Goal: Task Accomplishment & Management: Complete application form

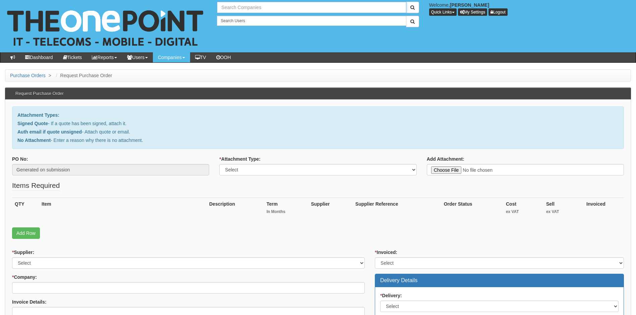
click at [257, 7] on input "text" at bounding box center [311, 7] width 189 height 11
click at [236, 18] on link "Earthworks" at bounding box center [312, 19] width 188 height 10
type input "Earthworks"
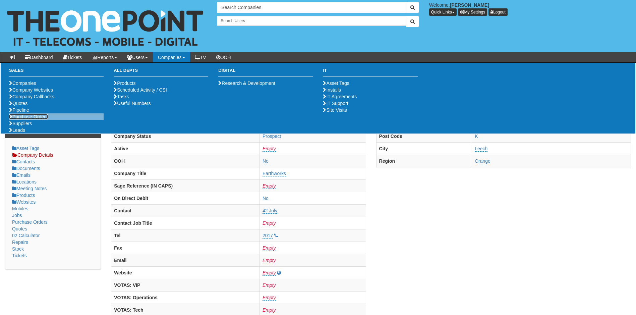
click at [27, 119] on link "Purchase Orders" at bounding box center [28, 116] width 39 height 5
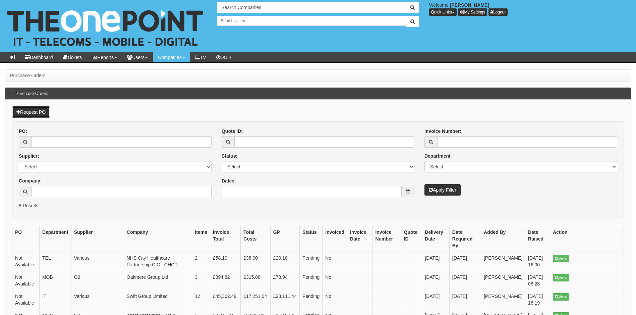
click at [37, 109] on link "Request PO" at bounding box center [31, 111] width 38 height 11
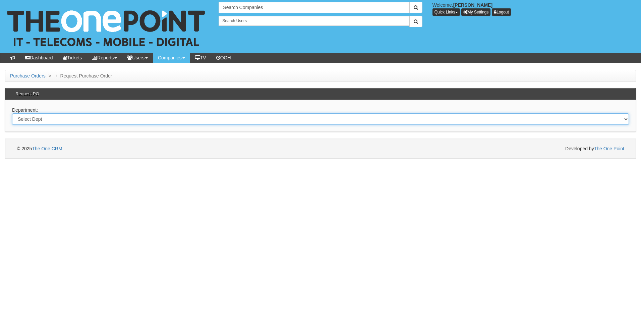
click at [62, 123] on select "Select Dept Digital Internal IT Mobiles Marketing Telecoms" at bounding box center [320, 118] width 617 height 11
select select "?pipeID=&dept=IT"
click at [12, 113] on select "Select Dept Digital Internal IT Mobiles Marketing Telecoms" at bounding box center [320, 118] width 617 height 11
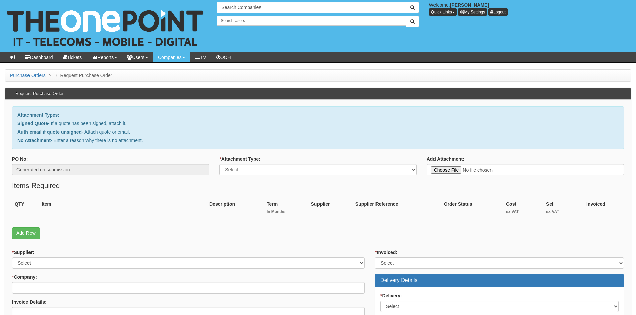
type input "C:\fakepath\Earthworks Plant Services - Renewal ewsl.net.pdf"
click at [293, 171] on select "Select Signed Quote Auth email with quote if unsigned No Attachment" at bounding box center [317, 169] width 197 height 11
click at [254, 191] on fieldset "Items Required QTY Item Description Term In Months Supplier Supplier Reference …" at bounding box center [318, 211] width 612 height 62
click at [255, 173] on select "Select Signed Quote Auth email with quote if unsigned No Attachment" at bounding box center [317, 169] width 197 height 11
select select "Signed Quote"
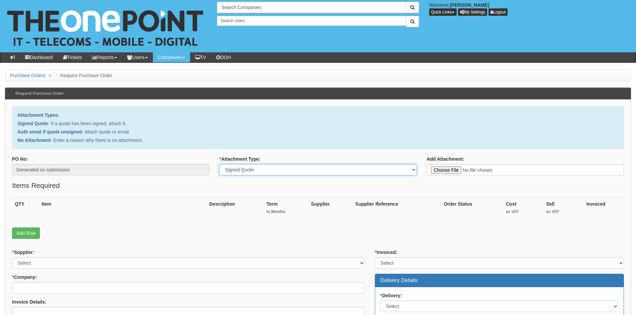
click at [219, 164] on select "Select Signed Quote Auth email with quote if unsigned No Attachment" at bounding box center [317, 169] width 197 height 11
click at [117, 233] on p "Add Row" at bounding box center [318, 232] width 612 height 11
click at [25, 232] on link "Add Row" at bounding box center [26, 232] width 28 height 11
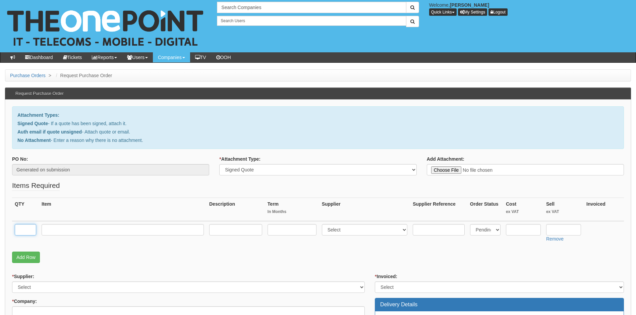
click at [25, 231] on input "text" at bounding box center [25, 229] width 21 height 11
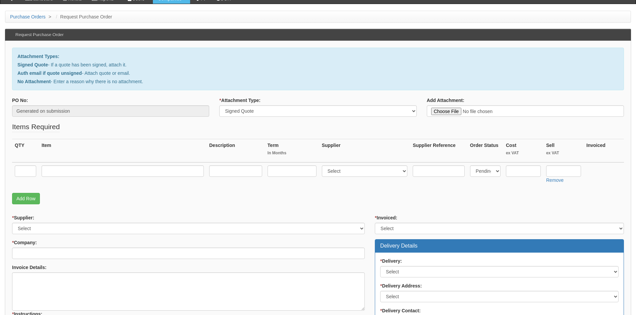
scroll to position [67, 0]
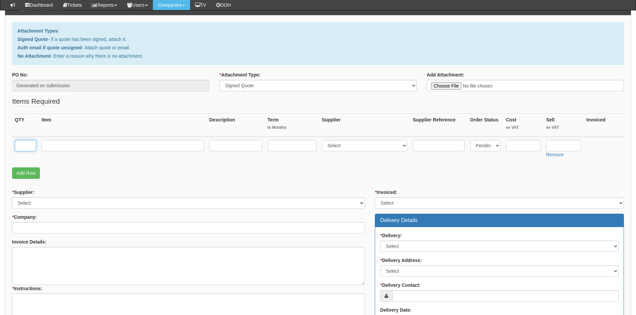
click at [29, 147] on input "text" at bounding box center [25, 145] width 21 height 11
type input "1"
click at [76, 146] on input "text" at bounding box center [123, 145] width 162 height 11
type input "renewal of [DOMAIN_NAME]"
click at [289, 149] on input "text" at bounding box center [292, 145] width 49 height 11
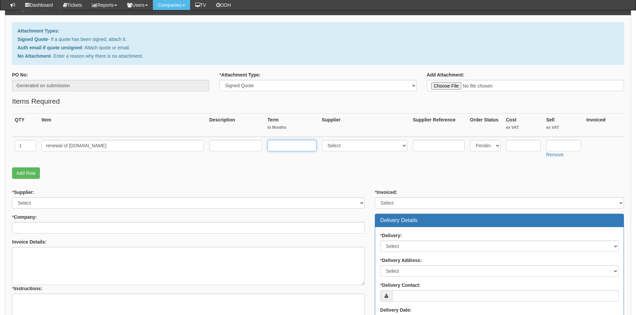
type input "1"
click at [393, 149] on select "Select 123 REG.co.uk 1Password 3 4Gon AA Jones Electric Ltd Abzorb Access Group…" at bounding box center [365, 145] width 86 height 11
click at [260, 178] on p "Add Row" at bounding box center [318, 172] width 612 height 11
click at [432, 147] on input "text" at bounding box center [439, 145] width 52 height 11
click at [527, 145] on input "text" at bounding box center [523, 145] width 35 height 11
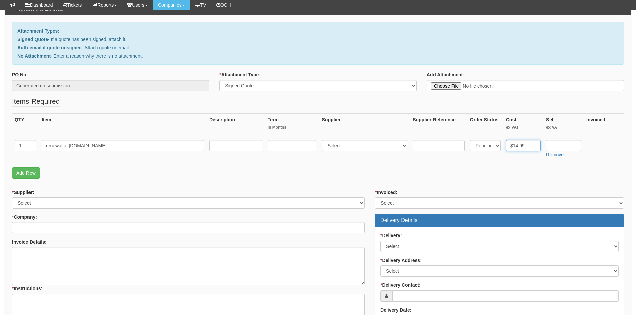
drag, startPoint x: 530, startPoint y: 143, endPoint x: 507, endPoint y: 142, distance: 22.5
click at [507, 142] on input "$14.99" at bounding box center [523, 145] width 35 height 11
type input "15.00"
click at [570, 144] on input "text" at bounding box center [563, 145] width 35 height 11
type input "25.00"
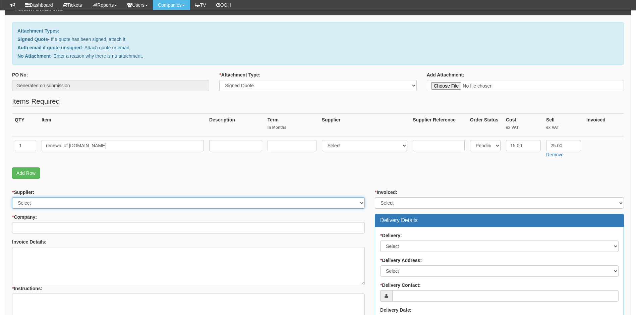
click at [54, 202] on select "Select 123 REG.co.uk 1Password 3 4Gon AA Jones Electric Ltd Abzorb Access Group…" at bounding box center [188, 202] width 353 height 11
click at [55, 203] on select "Select 123 REG.co.uk 1Password 3 4Gon AA Jones Electric Ltd Abzorb Access Group…" at bounding box center [188, 202] width 353 height 11
click at [66, 203] on select "Select 123 REG.co.uk 1Password 3 4Gon AA Jones Electric Ltd Abzorb Access Group…" at bounding box center [188, 202] width 353 height 11
click at [66, 204] on select "Select 123 REG.co.uk 1Password 3 4Gon AA Jones Electric Ltd Abzorb Access Group…" at bounding box center [188, 202] width 353 height 11
click at [62, 205] on select "Select 123 REG.co.uk 1Password 3 4Gon AA Jones Electric Ltd Abzorb Access Group…" at bounding box center [188, 202] width 353 height 11
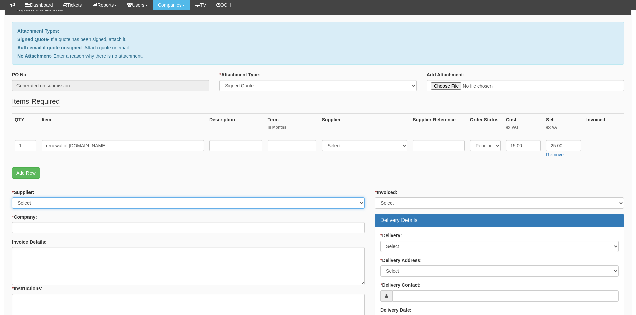
click at [62, 205] on select "Select 123 REG.co.uk 1Password 3 4Gon AA Jones Electric Ltd Abzorb Access Group…" at bounding box center [188, 202] width 353 height 11
click at [361, 202] on select "Select 123 REG.co.uk 1Password 3 4Gon AA Jones Electric Ltd Abzorb Access Group…" at bounding box center [188, 202] width 353 height 11
click at [347, 202] on select "Select 123 REG.co.uk 1Password 3 4Gon AA Jones Electric Ltd Abzorb Access Group…" at bounding box center [188, 202] width 353 height 11
click at [435, 200] on select "Select Yes No N/A STB (part of order)" at bounding box center [499, 202] width 249 height 11
select select "2"
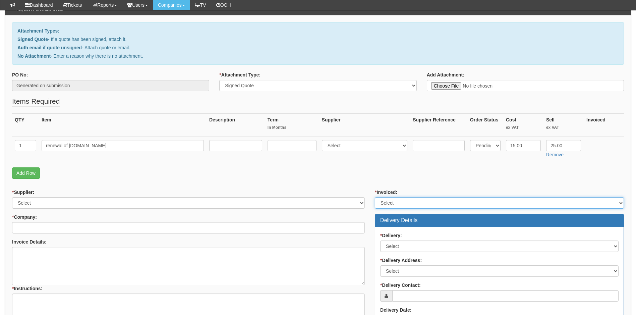
click at [375, 197] on select "Select Yes No N/A STB (part of order)" at bounding box center [499, 202] width 249 height 11
click at [377, 173] on p "Add Row" at bounding box center [318, 172] width 612 height 11
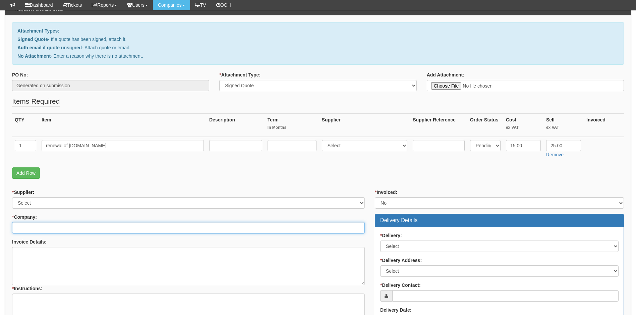
click at [71, 227] on input "* Company:" at bounding box center [188, 227] width 353 height 11
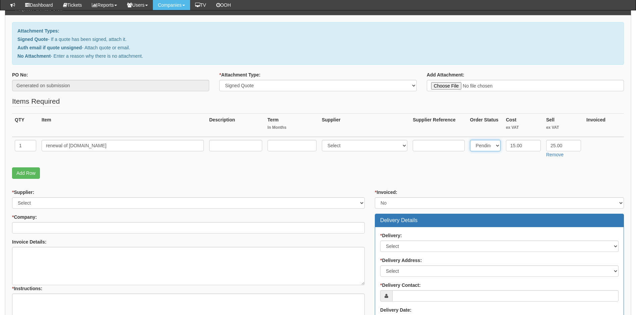
click at [489, 146] on select "Select Back Order Delivered N/A Ordered Pending" at bounding box center [485, 145] width 31 height 11
click at [477, 134] on th "Order Status" at bounding box center [485, 125] width 36 height 23
click at [358, 151] on select "Select 123 REG.co.uk 1Password 3 4Gon AA Jones Electric Ltd Abzorb Access Group…" at bounding box center [365, 145] width 86 height 11
select select "17"
click at [323, 140] on select "Select 123 REG.co.uk 1Password 3 4Gon AA Jones Electric Ltd Abzorb Access Group…" at bounding box center [365, 145] width 86 height 11
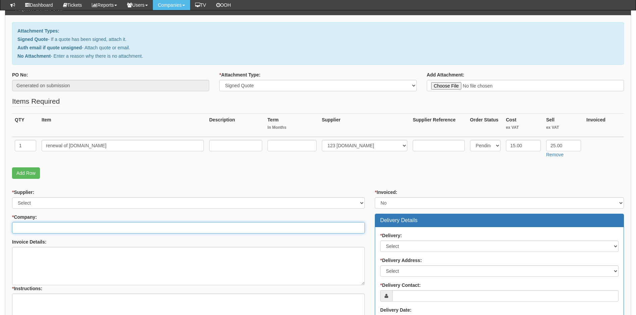
click at [41, 230] on input "* Company:" at bounding box center [188, 227] width 353 height 11
click at [107, 230] on input "* Company:" at bounding box center [188, 227] width 353 height 11
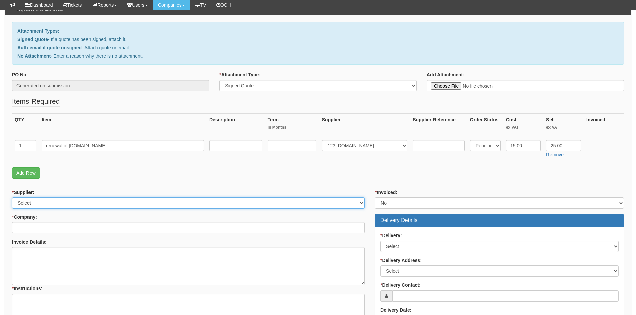
click at [82, 206] on select "Select 123 REG.co.uk 1Password 3 4Gon AA Jones Electric Ltd Abzorb Access Group…" at bounding box center [188, 202] width 353 height 11
select select "17"
click at [12, 197] on select "Select 123 REG.co.uk 1Password 3 4Gon AA Jones Electric Ltd Abzorb Access Group…" at bounding box center [188, 202] width 353 height 11
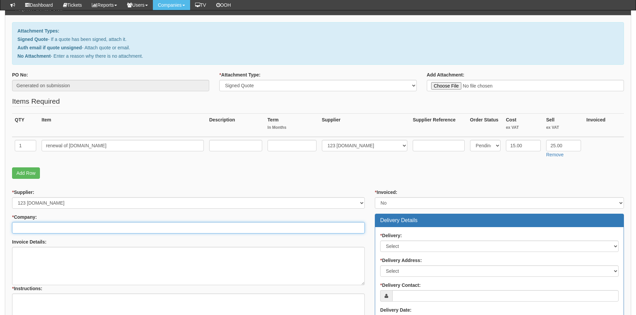
click at [61, 231] on input "* Company:" at bounding box center [188, 227] width 353 height 11
click at [49, 227] on input "* Company:" at bounding box center [188, 227] width 353 height 11
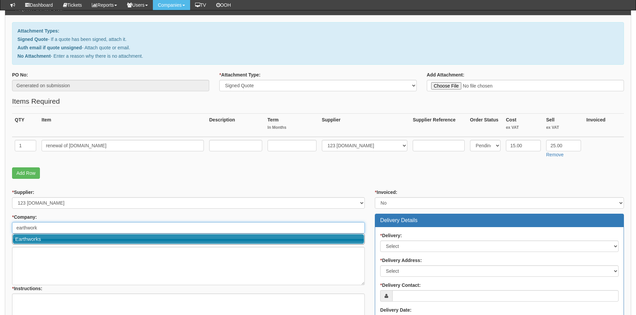
click at [33, 242] on link "Earthworks" at bounding box center [188, 239] width 351 height 10
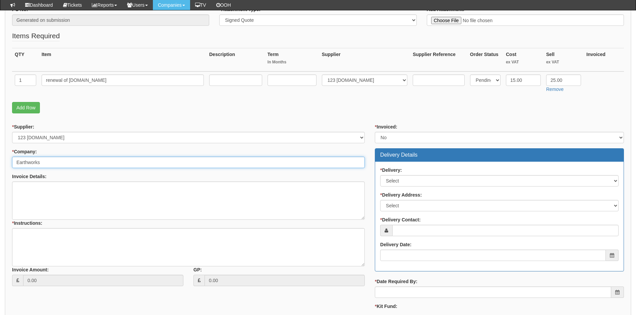
scroll to position [134, 0]
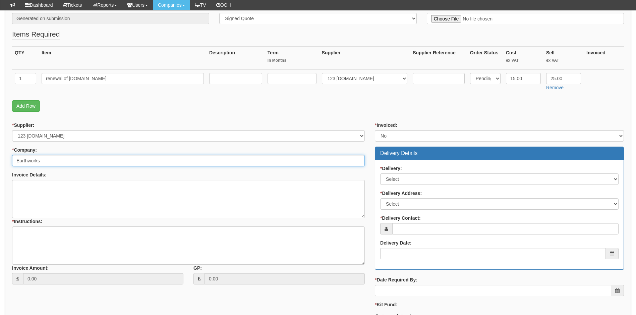
type input "Earthworks"
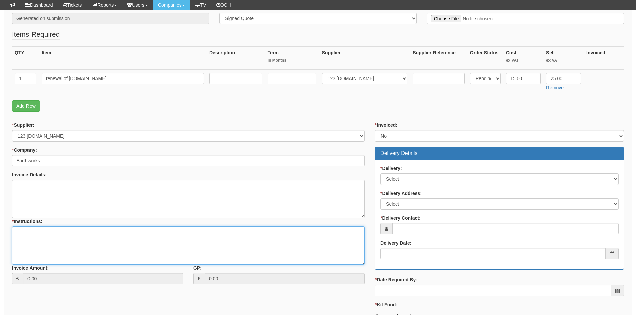
click at [70, 243] on textarea "* Instructions:" at bounding box center [188, 245] width 353 height 38
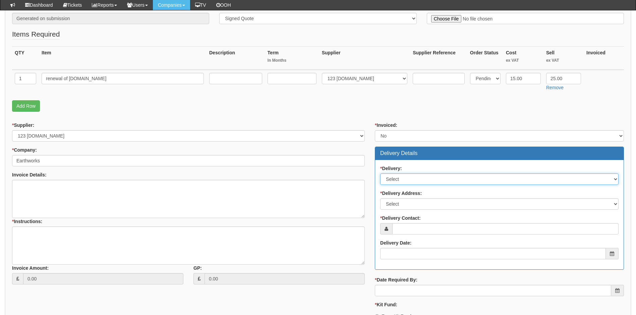
click at [442, 176] on select "Select No Not Applicable Yes" at bounding box center [499, 178] width 238 height 11
select select "2"
click at [380, 173] on select "Select No Not Applicable Yes" at bounding box center [499, 178] width 238 height 11
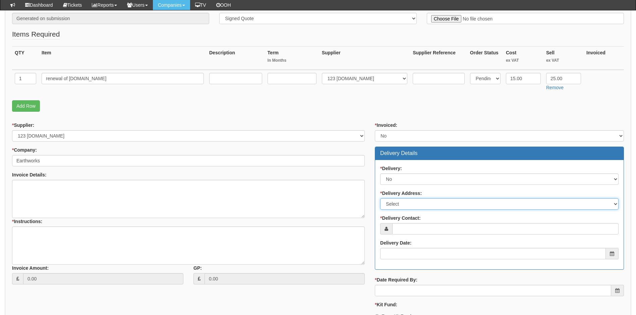
click at [416, 204] on select "Select Not Applicable Main Address - K Other" at bounding box center [499, 203] width 238 height 11
select select "N/A"
click at [380, 198] on select "Select Not Applicable Main Address - K Other" at bounding box center [499, 203] width 238 height 11
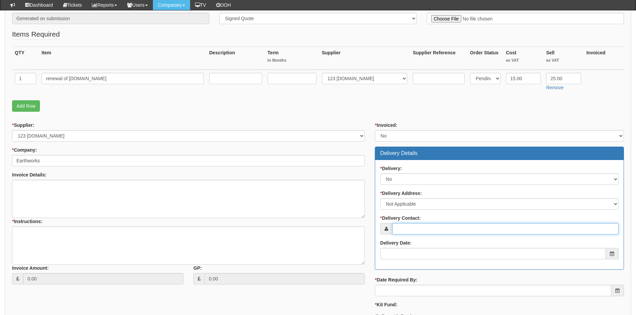
click at [416, 228] on input "* Delivery Contact:" at bounding box center [505, 228] width 226 height 11
type input "[PERSON_NAME]"
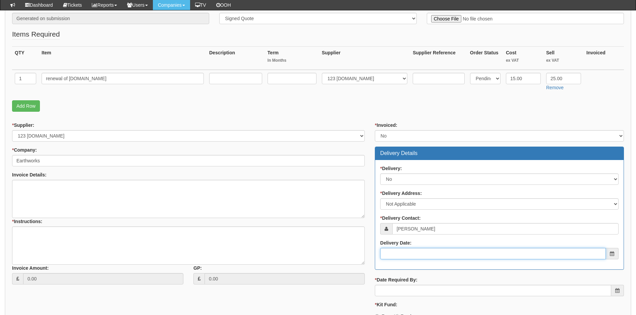
click at [413, 254] on input "Delivery Date:" at bounding box center [493, 253] width 226 height 11
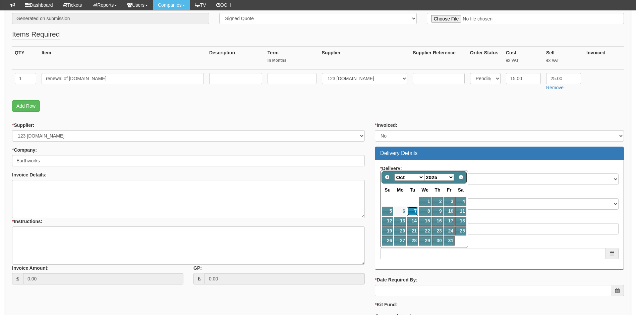
click at [411, 211] on link "7" at bounding box center [412, 211] width 11 height 9
type input "2025-10-07"
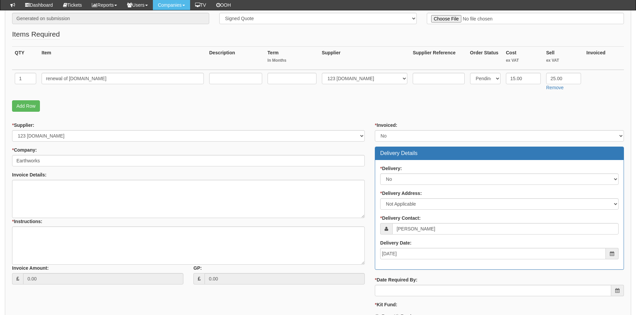
click at [406, 297] on div "* Invoiced: Select Yes No N/A STB (part of order) Delivery Details * Delivery: …" at bounding box center [499, 232] width 259 height 220
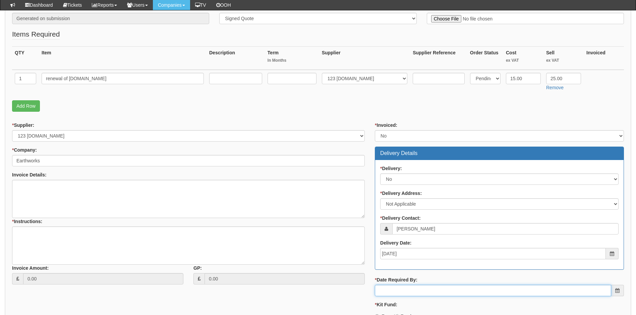
click at [404, 290] on input "* Date Required By:" at bounding box center [493, 290] width 236 height 11
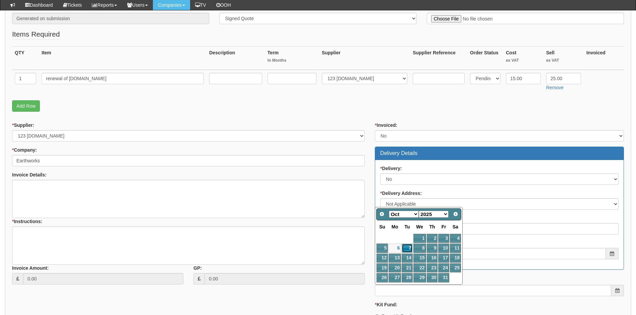
click at [408, 247] on link "7" at bounding box center [407, 247] width 11 height 9
type input "2025-10-07"
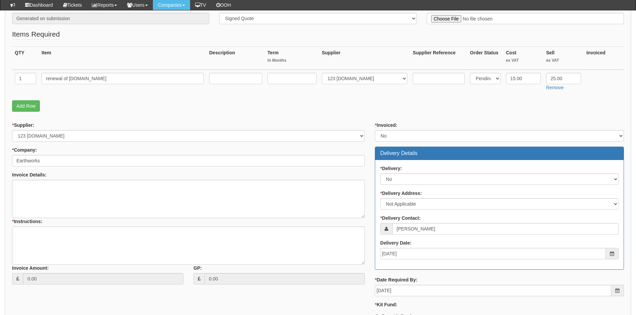
scroll to position [201, 0]
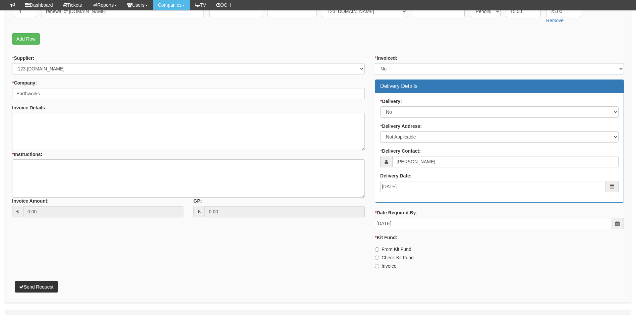
click at [380, 267] on label "Invoice" at bounding box center [385, 266] width 21 height 7
click at [379, 267] on input "Invoice" at bounding box center [377, 266] width 4 height 4
radio input "true"
click at [68, 118] on textarea "Invoice Details:" at bounding box center [188, 132] width 353 height 38
click at [49, 177] on textarea "* Instructions:" at bounding box center [188, 178] width 353 height 38
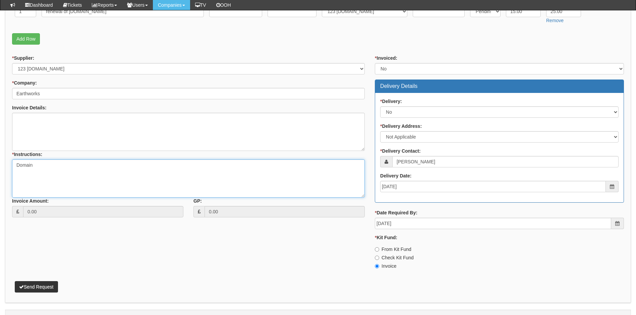
click at [43, 166] on textarea "Domain" at bounding box center [188, 178] width 353 height 38
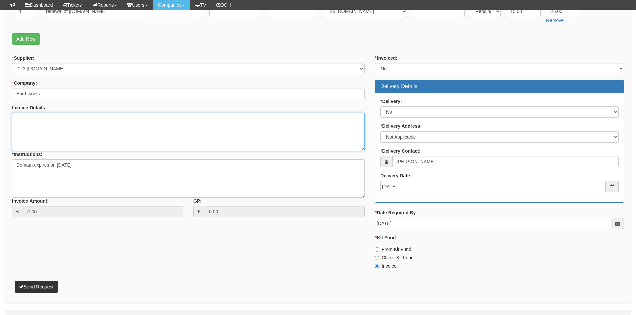
click at [30, 116] on textarea "Invoice Details:" at bounding box center [188, 132] width 353 height 38
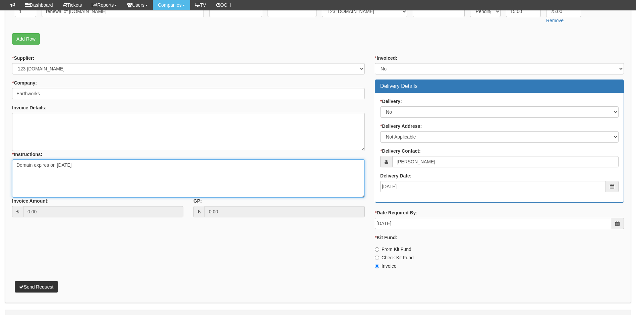
click at [30, 179] on textarea "Domain expires on [DATE]" at bounding box center [188, 178] width 353 height 38
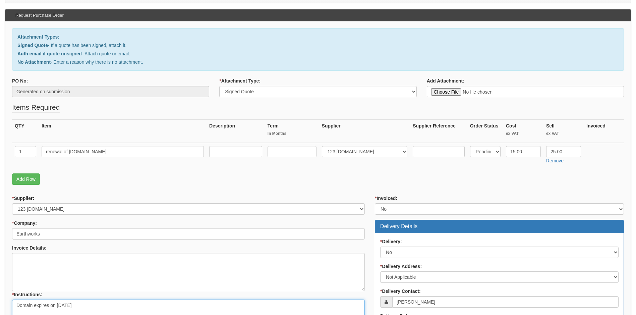
scroll to position [101, 0]
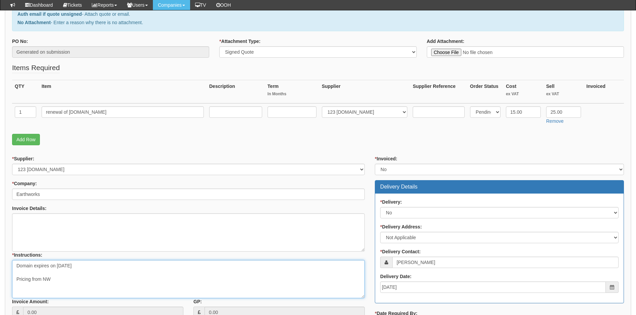
type textarea "Domain expires on 14/10/2025 Pricing from NW"
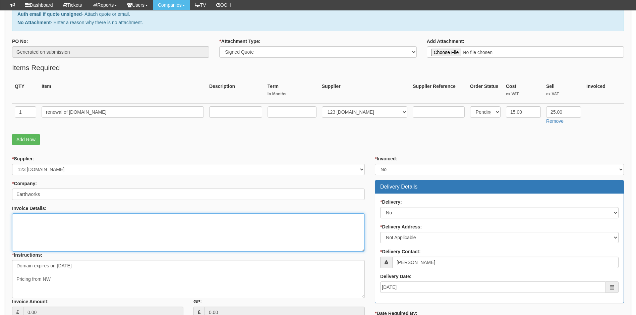
click at [87, 221] on textarea "Invoice Details:" at bounding box center [188, 232] width 353 height 38
type textarea "As above and below"
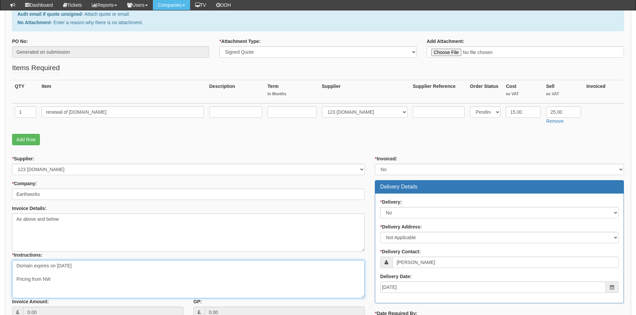
click at [58, 280] on textarea "Domain expires on 14/10/2025 Pricing from NW" at bounding box center [188, 279] width 353 height 38
click at [177, 291] on textarea "Domain expires on 14/10/2025 Pricing from NW Replied to ticket to DN giving PO …" at bounding box center [188, 279] width 353 height 38
click at [140, 292] on textarea "Domain expires on 14/10/2025 Pricing from NW Replied to ticket to DN giving PO …" at bounding box center [188, 279] width 353 height 38
click at [139, 293] on textarea "Domain expires on 14/10/2025 Pricing from NW Replied to ticket to DN giving PO …" at bounding box center [188, 279] width 353 height 38
click at [141, 293] on textarea "Domain expires on 14/10/2025 Pricing from NW Replied to ticket to DN giving PO …" at bounding box center [188, 279] width 353 height 38
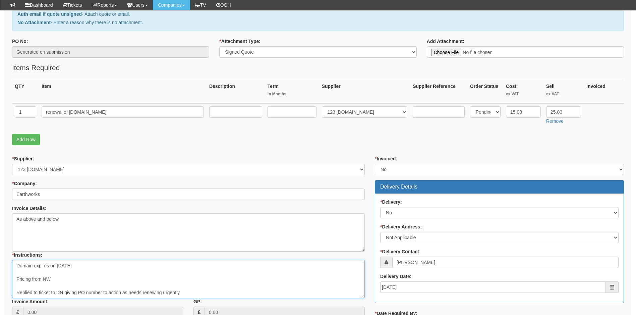
click at [226, 290] on textarea "Domain expires on 14/10/2025 Pricing from NW Replied to ticket to DN giving PO …" at bounding box center [188, 279] width 353 height 38
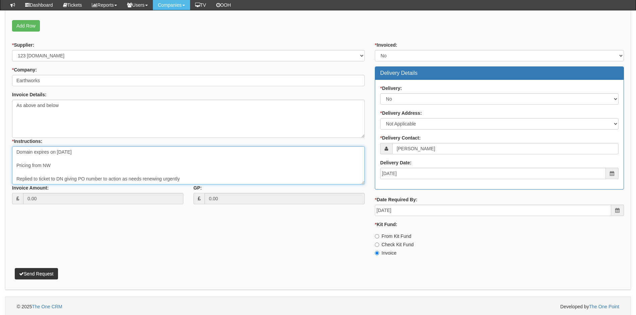
scroll to position [216, 0]
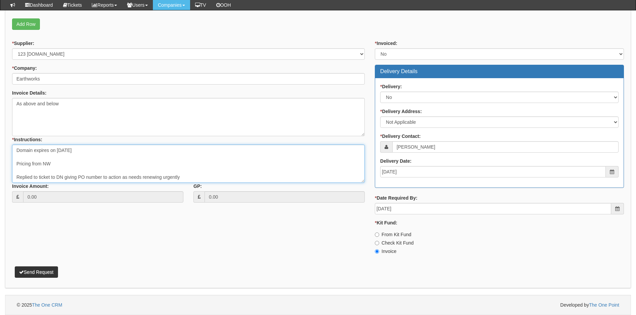
type textarea "Domain expires on 14/10/2025 Pricing from NW Replied to ticket to DN giving PO …"
click at [43, 273] on button "Send Request" at bounding box center [36, 271] width 43 height 11
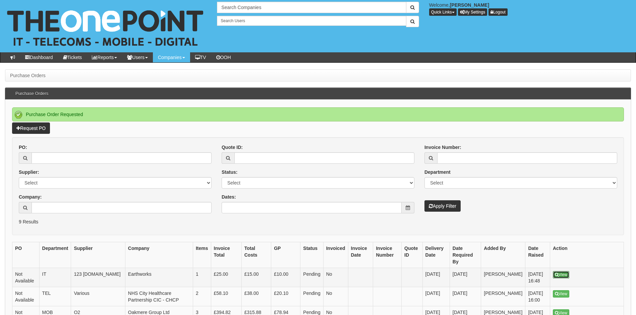
click at [565, 271] on link "View" at bounding box center [561, 274] width 16 height 7
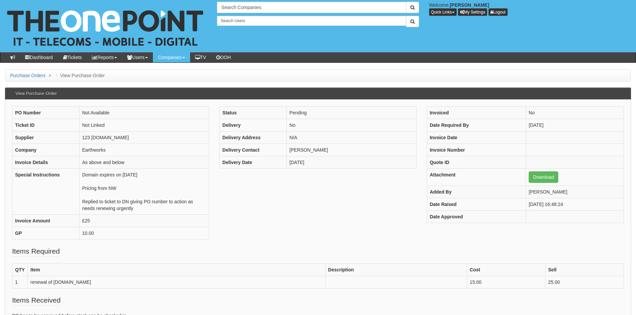
drag, startPoint x: 270, startPoint y: 240, endPoint x: 262, endPoint y: 242, distance: 8.4
click at [270, 239] on div "PO Number Not Available Ticket ID Not Linked Supplier 123 [DOMAIN_NAME] Company…" at bounding box center [318, 176] width 622 height 140
